Goal: Task Accomplishment & Management: Use online tool/utility

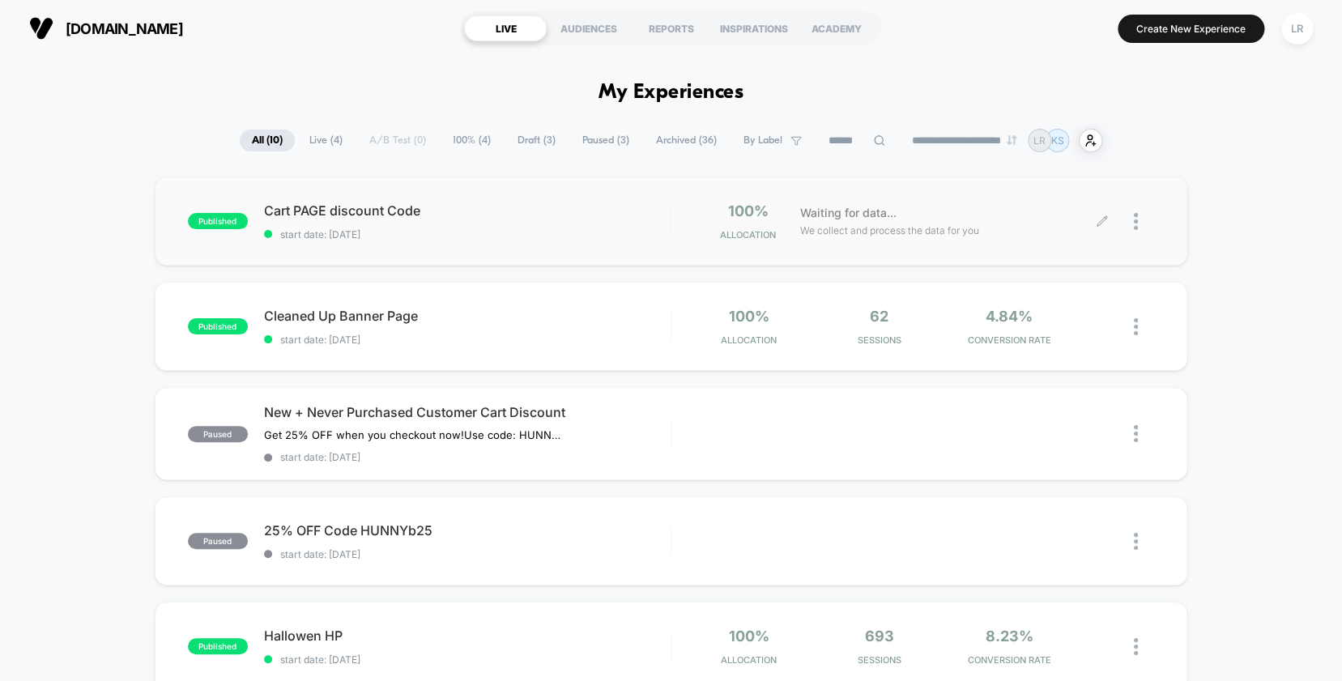
click at [1143, 216] on div at bounding box center [1144, 221] width 20 height 38
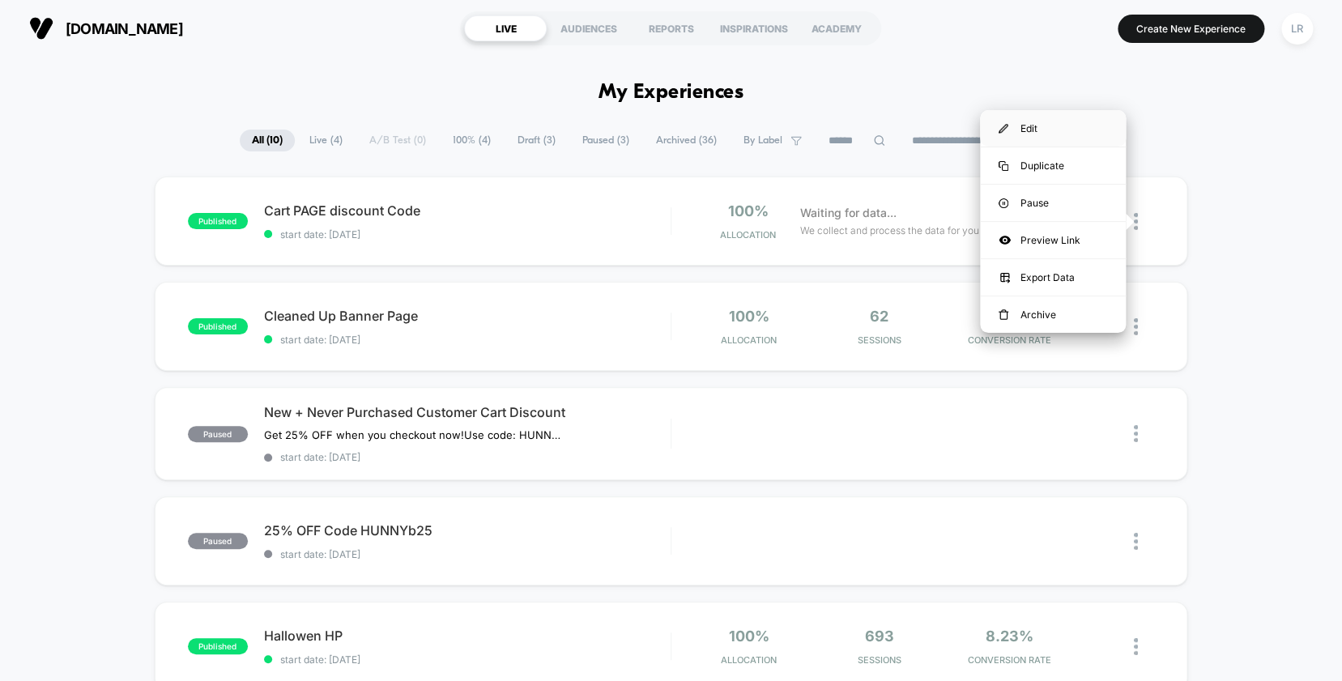
click at [1055, 126] on div "Edit" at bounding box center [1053, 128] width 146 height 36
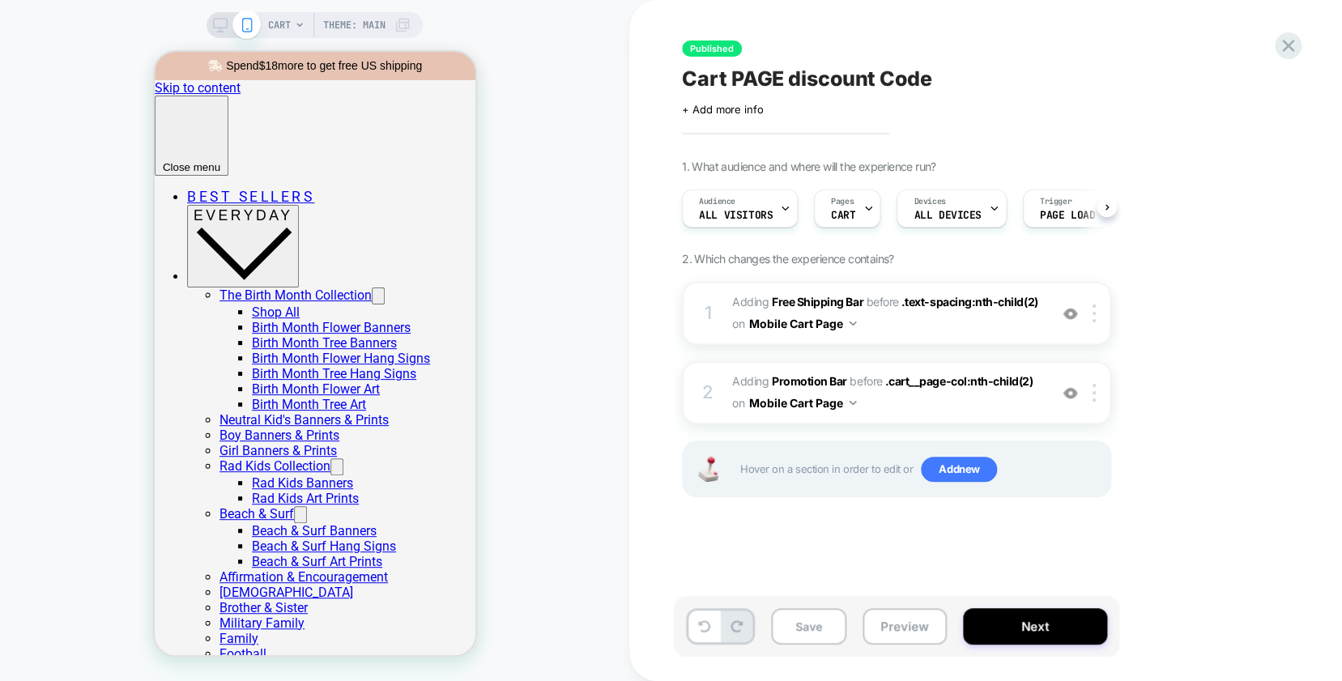
scroll to position [0, 1]
click at [890, 405] on span "#_loomi_addon_1759012018104 Adding Promotion Bar BEFORE .cart__page-col:nth-chi…" at bounding box center [886, 393] width 309 height 44
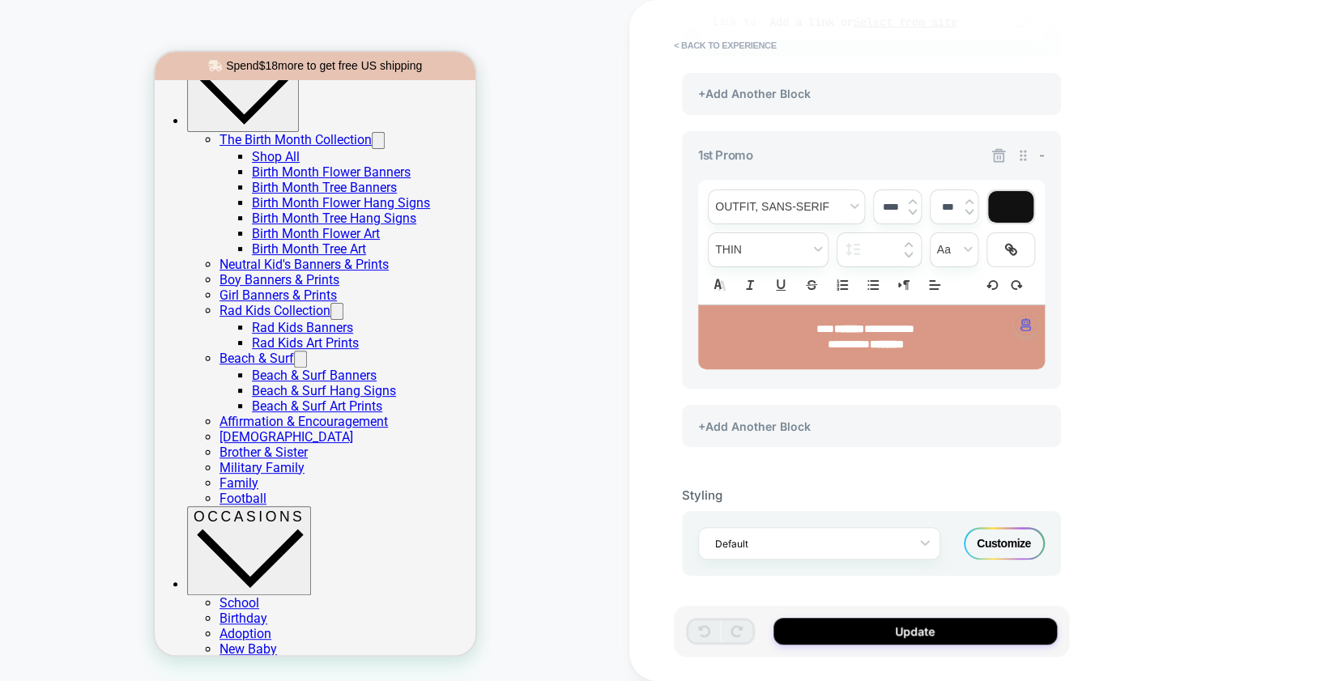
scroll to position [155, 0]
click at [837, 326] on strong "*******" at bounding box center [849, 328] width 30 height 11
drag, startPoint x: 917, startPoint y: 344, endPoint x: 926, endPoint y: 344, distance: 8.9
click at [926, 344] on p "********* ********" at bounding box center [865, 345] width 302 height 16
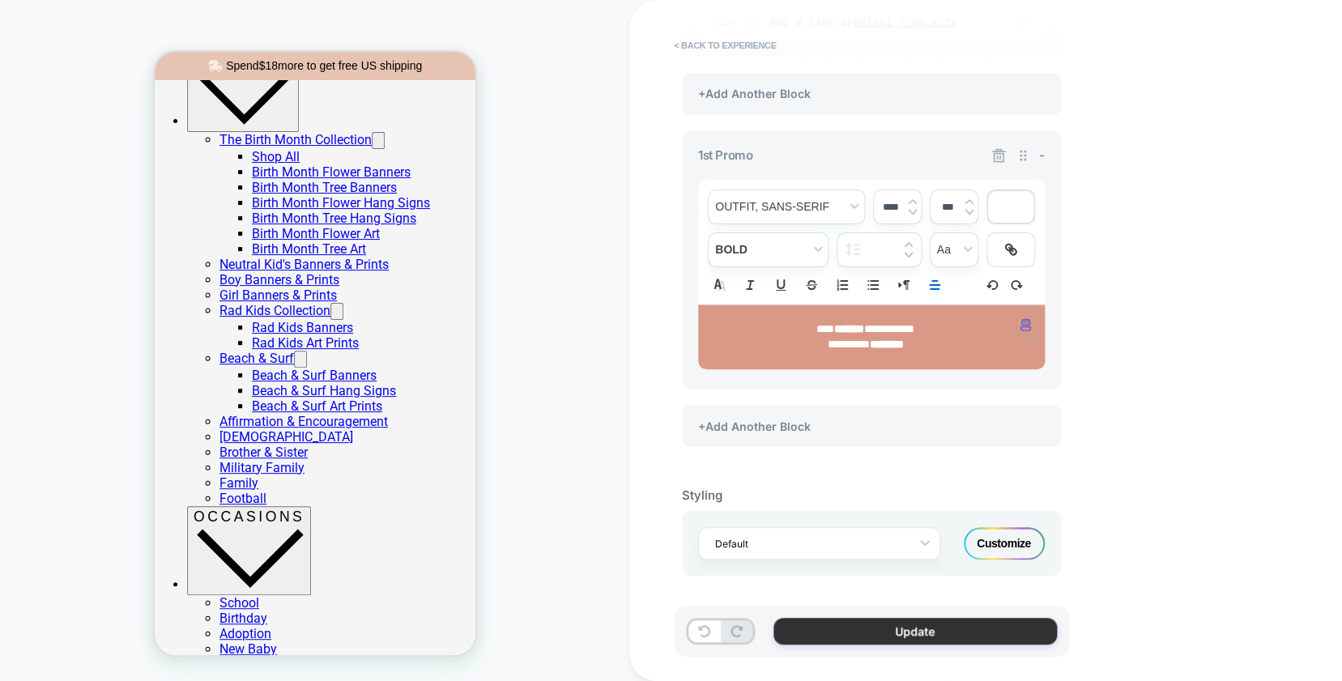
click at [965, 629] on button "Update" at bounding box center [914, 631] width 283 height 27
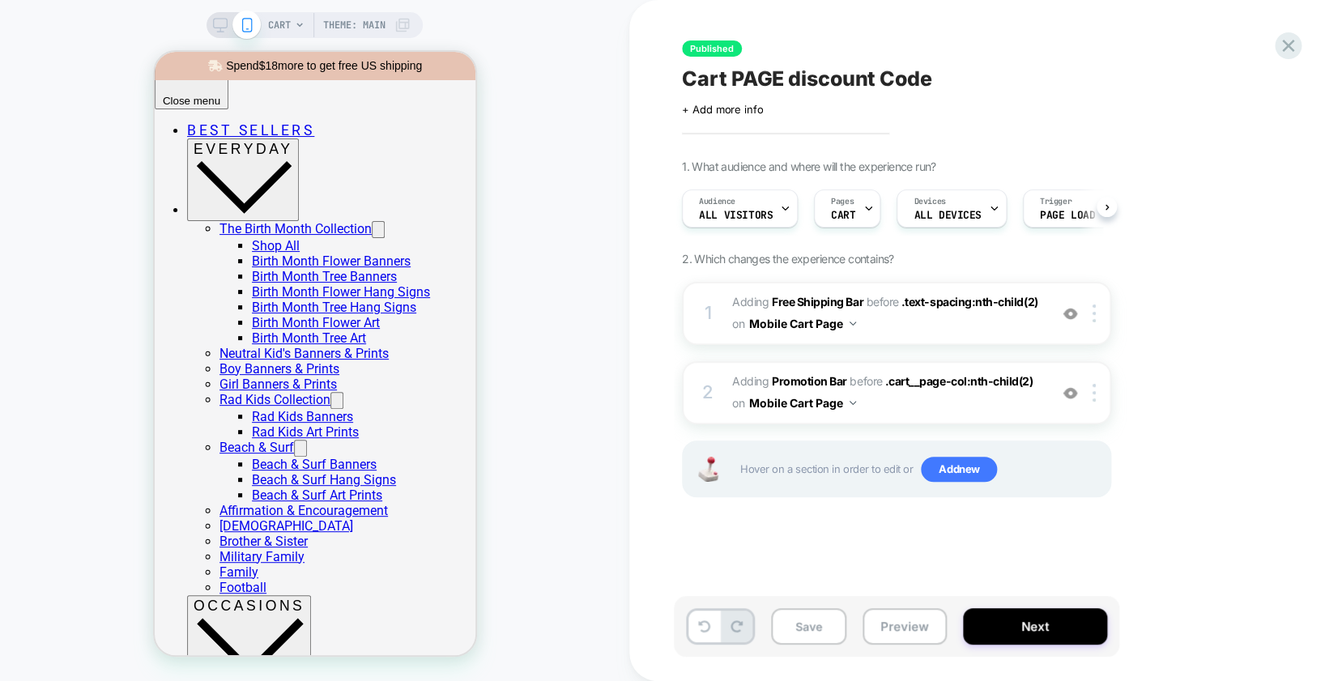
scroll to position [0, 1]
click at [965, 629] on button "Next" at bounding box center [1035, 626] width 144 height 36
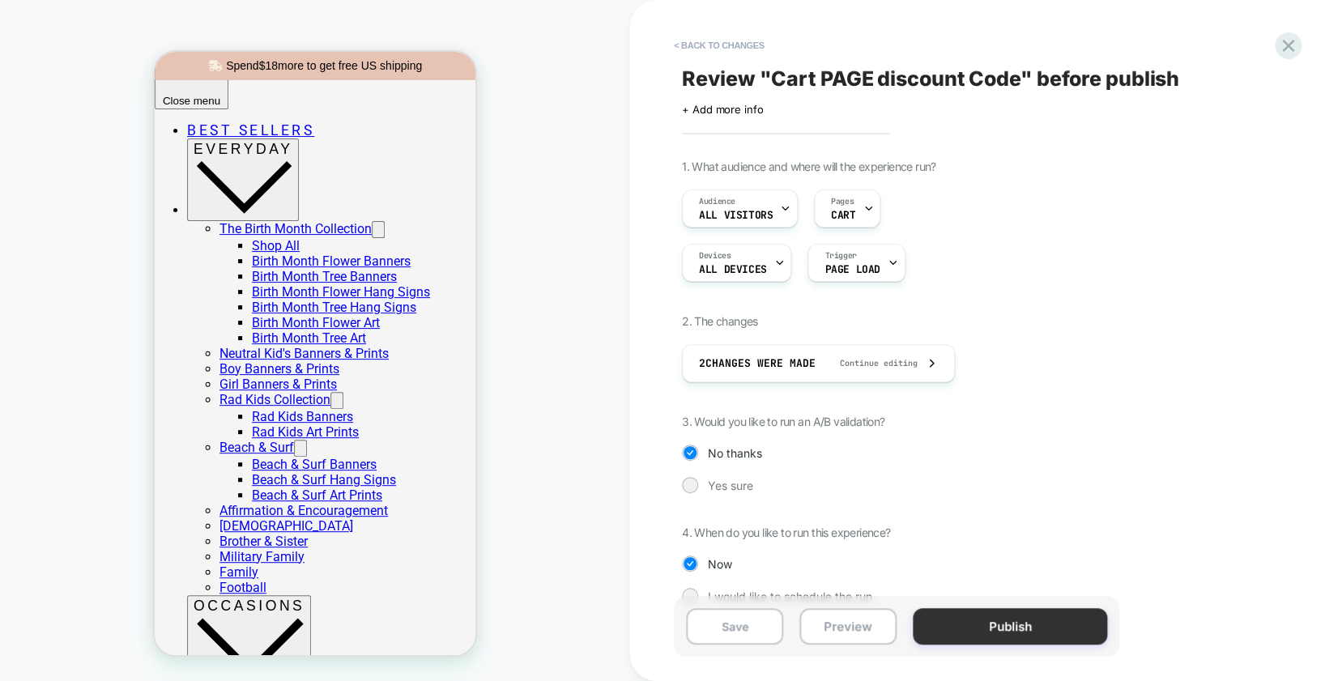
click at [992, 633] on button "Publish" at bounding box center [1010, 626] width 194 height 36
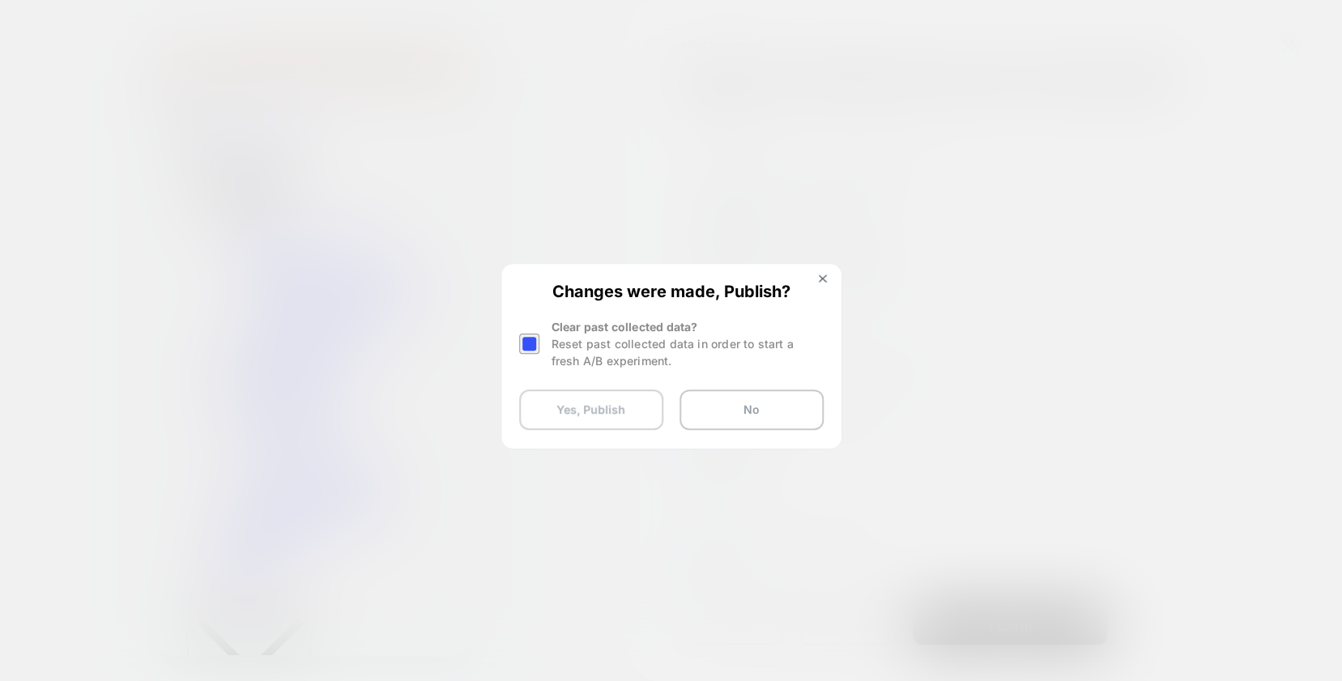
click at [556, 402] on button "Yes, Publish" at bounding box center [591, 410] width 144 height 40
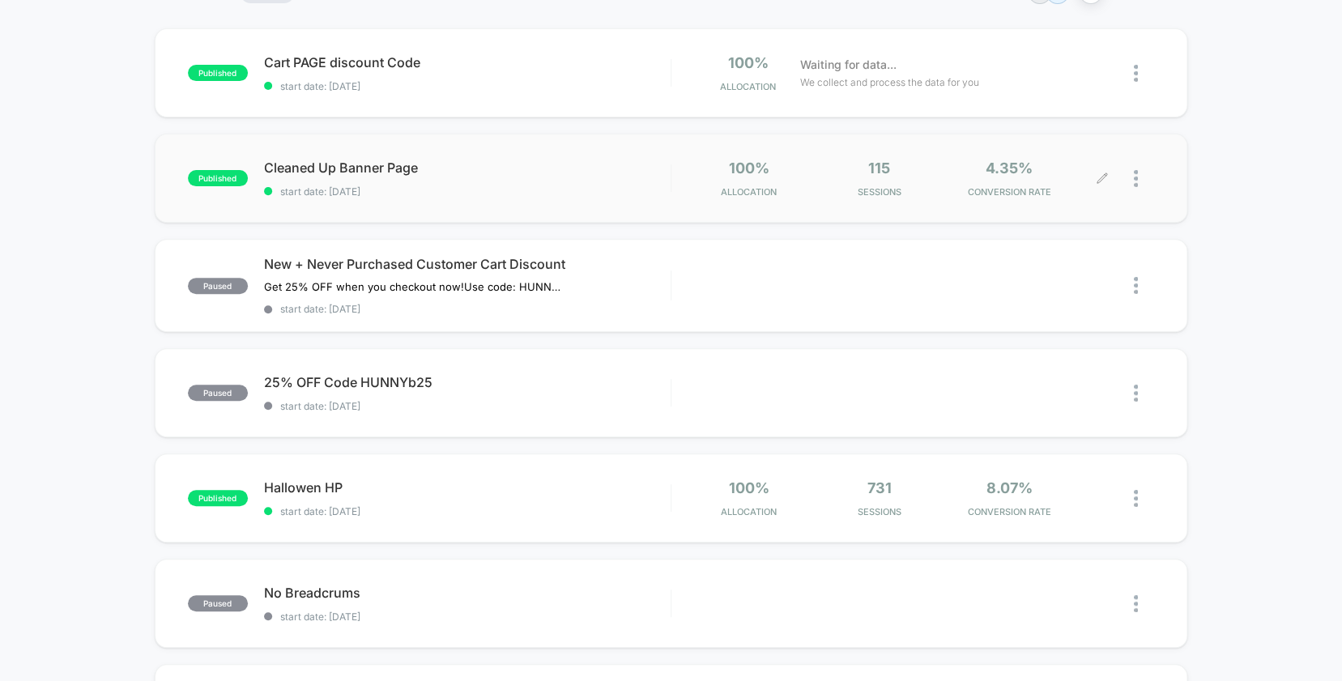
scroll to position [147, 0]
click at [1147, 181] on div at bounding box center [1144, 179] width 20 height 38
